Goal: Task Accomplishment & Management: Complete application form

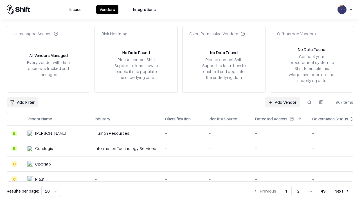
click at [282, 102] on link "Add Vendor" at bounding box center [282, 102] width 35 height 10
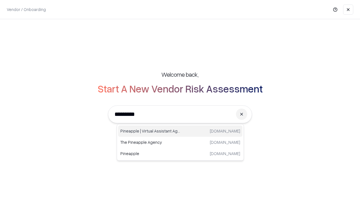
click at [180, 131] on div "Pineapple | Virtual Assistant Agency [DOMAIN_NAME]" at bounding box center [180, 130] width 124 height 11
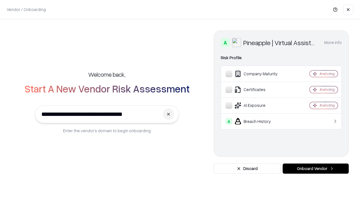
type input "**********"
click at [316, 168] on button "Onboard Vendor" at bounding box center [316, 168] width 66 height 10
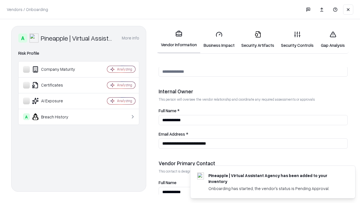
scroll to position [292, 0]
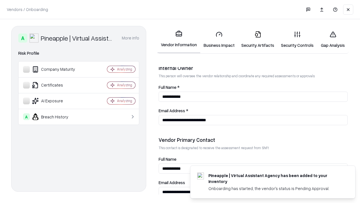
click at [219, 39] on link "Business Impact" at bounding box center [219, 39] width 38 height 26
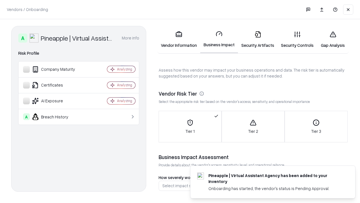
click at [258, 39] on link "Security Artifacts" at bounding box center [258, 39] width 40 height 26
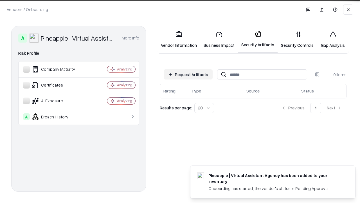
click at [188, 74] on button "Request Artifacts" at bounding box center [188, 74] width 49 height 10
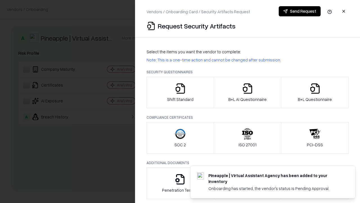
click at [180, 92] on icon "button" at bounding box center [180, 88] width 11 height 11
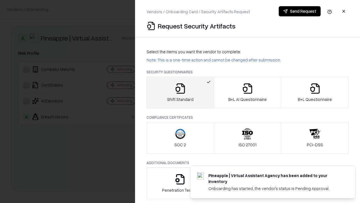
click at [300, 11] on button "Send Request" at bounding box center [300, 11] width 42 height 10
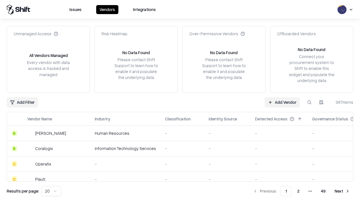
click at [310, 102] on button at bounding box center [309, 102] width 10 height 10
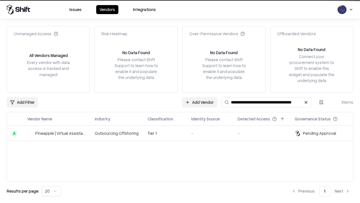
type input "**********"
click at [183, 133] on td "Tier 1" at bounding box center [165, 133] width 44 height 15
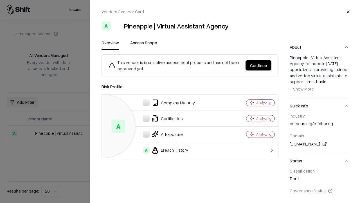
click at [259, 65] on button "Continue" at bounding box center [259, 65] width 26 height 10
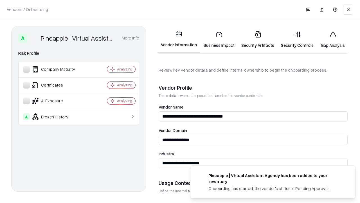
click at [258, 39] on link "Security Artifacts" at bounding box center [258, 39] width 40 height 26
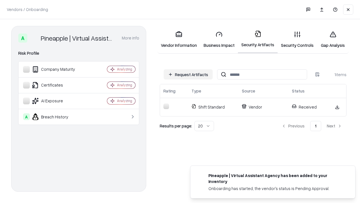
click at [297, 39] on link "Security Controls" at bounding box center [297, 39] width 39 height 26
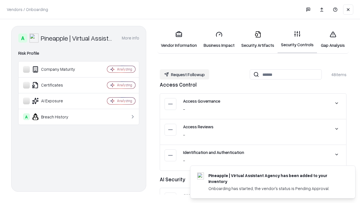
click at [185, 74] on button "Request Followup" at bounding box center [185, 74] width 50 height 10
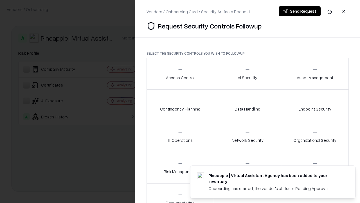
click at [180, 74] on div "Access Control" at bounding box center [180, 74] width 29 height 14
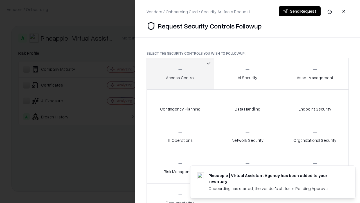
click at [300, 11] on button "Send Request" at bounding box center [300, 11] width 42 height 10
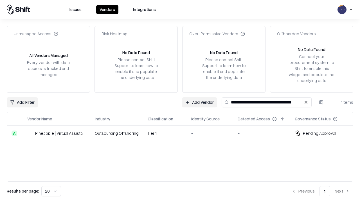
type input "**********"
click at [183, 133] on td "Tier 1" at bounding box center [165, 133] width 44 height 15
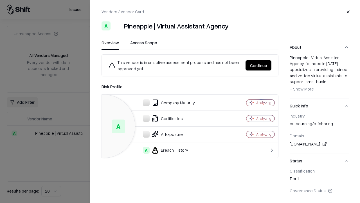
click at [259, 65] on button "Continue" at bounding box center [259, 65] width 26 height 10
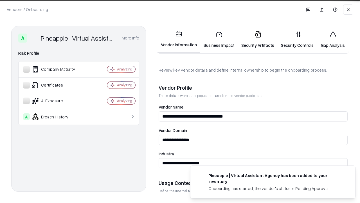
click at [333, 39] on link "Gap Analysis" at bounding box center [333, 39] width 32 height 26
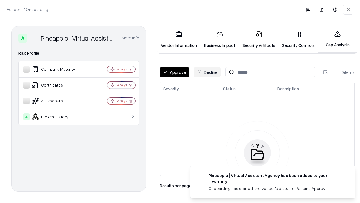
click at [174, 72] on button "Approve" at bounding box center [175, 72] width 30 height 10
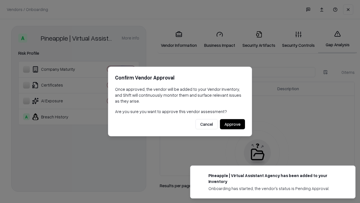
click at [232, 124] on button "Approve" at bounding box center [232, 124] width 25 height 10
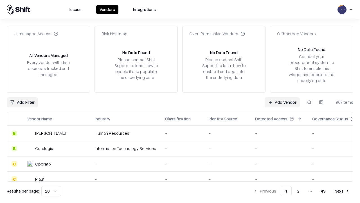
type input "**********"
click at [282, 102] on link "Add Vendor" at bounding box center [282, 102] width 35 height 10
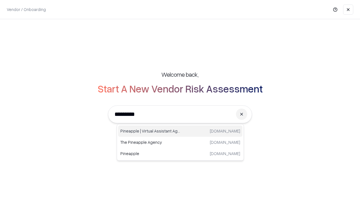
click at [180, 131] on div "Pineapple | Virtual Assistant Agency trypineapple.com" at bounding box center [180, 130] width 124 height 11
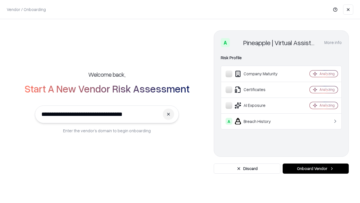
type input "**********"
click at [316, 168] on button "Onboard Vendor" at bounding box center [316, 168] width 66 height 10
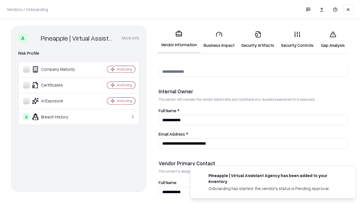
scroll to position [292, 0]
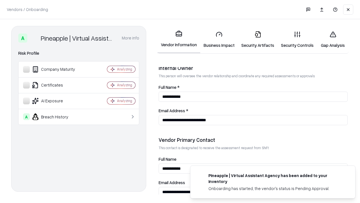
click at [333, 39] on link "Gap Analysis" at bounding box center [333, 39] width 32 height 26
